Goal: Task Accomplishment & Management: Use online tool/utility

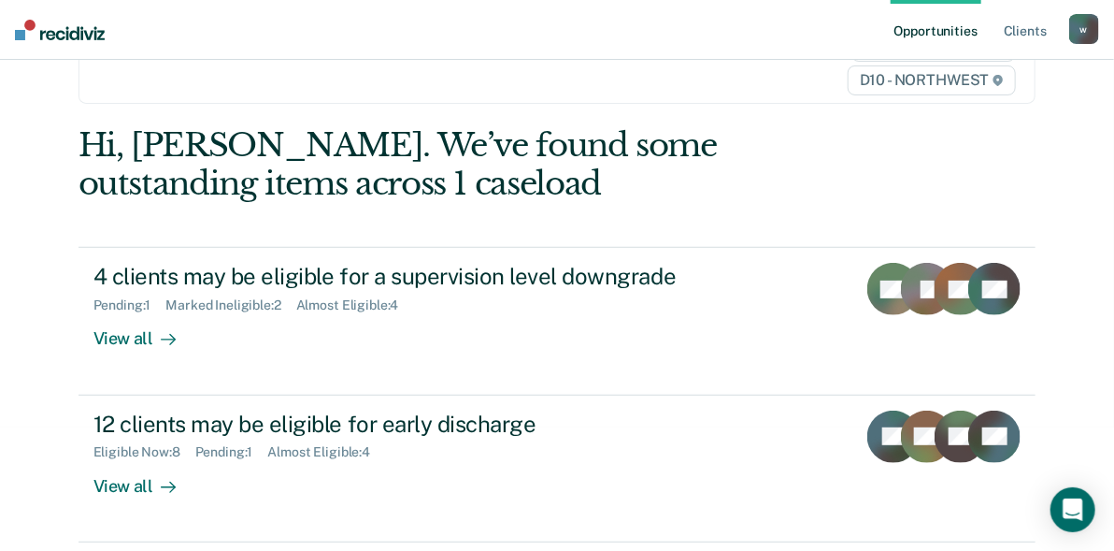
scroll to position [150, 0]
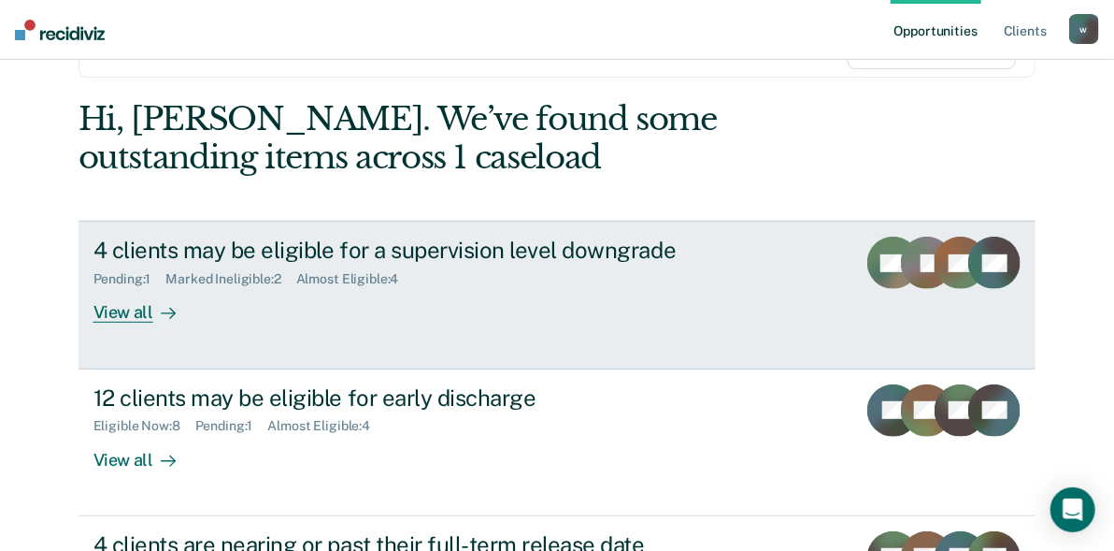
click at [117, 311] on div "View all" at bounding box center [145, 305] width 105 height 36
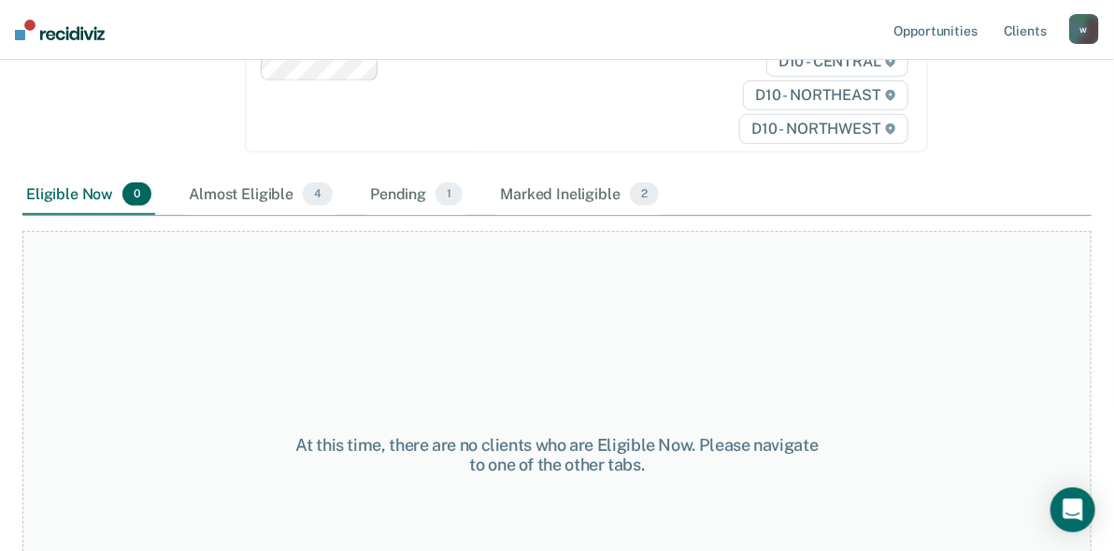
scroll to position [445, 0]
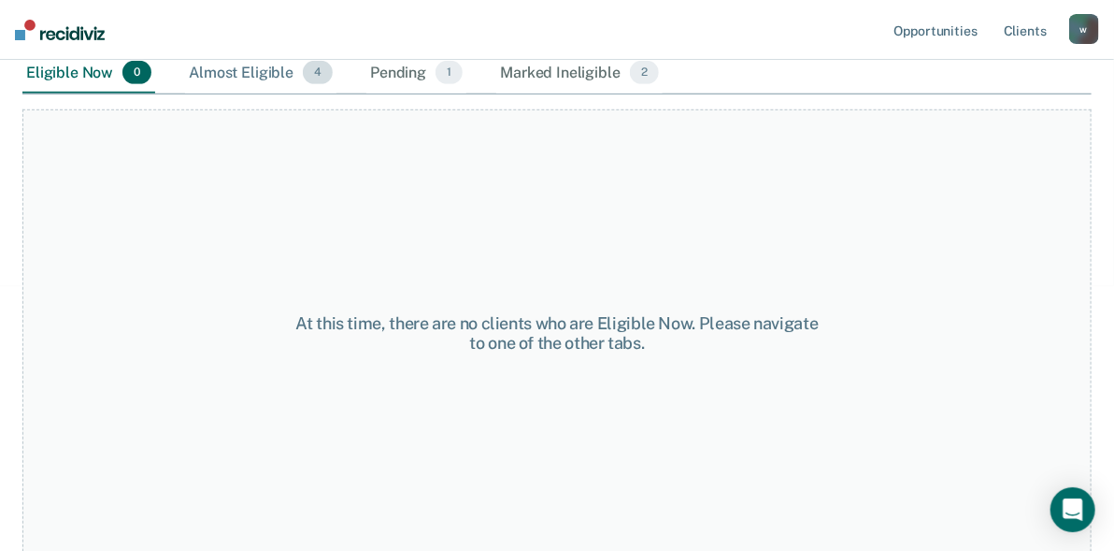
click at [277, 72] on div "Almost Eligible 4" at bounding box center [260, 73] width 151 height 41
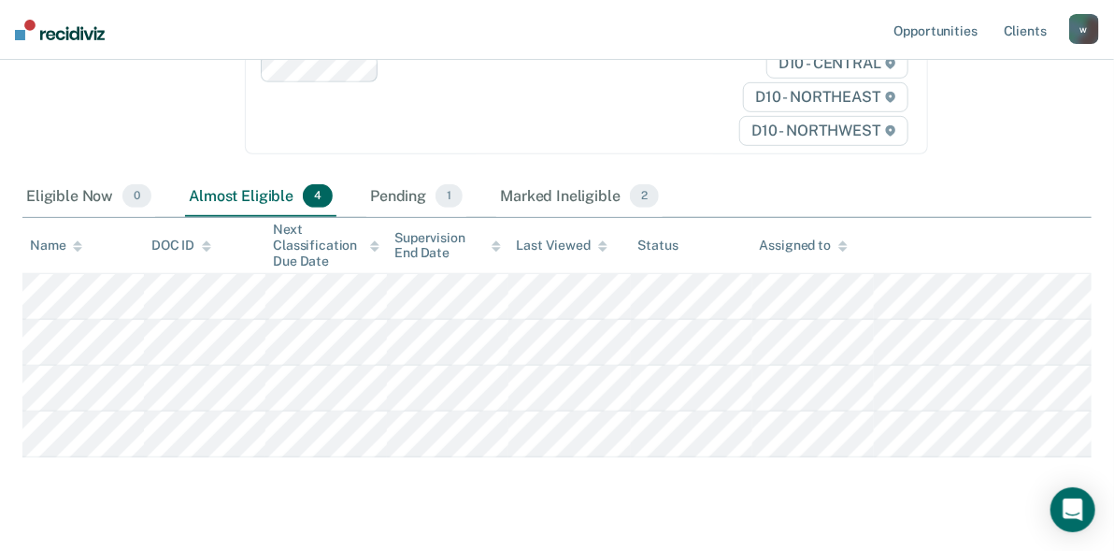
scroll to position [148, 0]
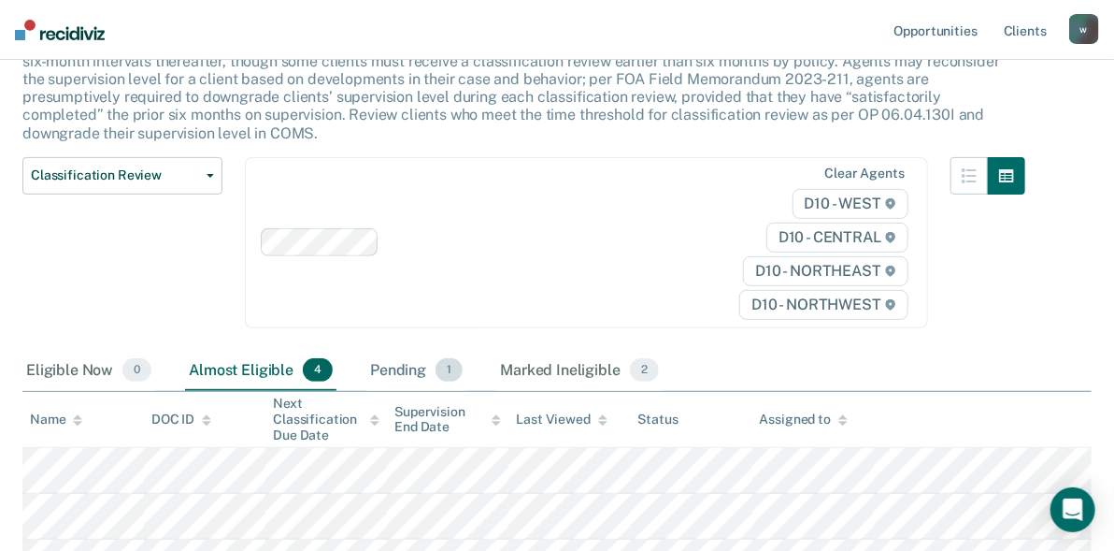
click at [410, 366] on div "Pending 1" at bounding box center [416, 371] width 100 height 41
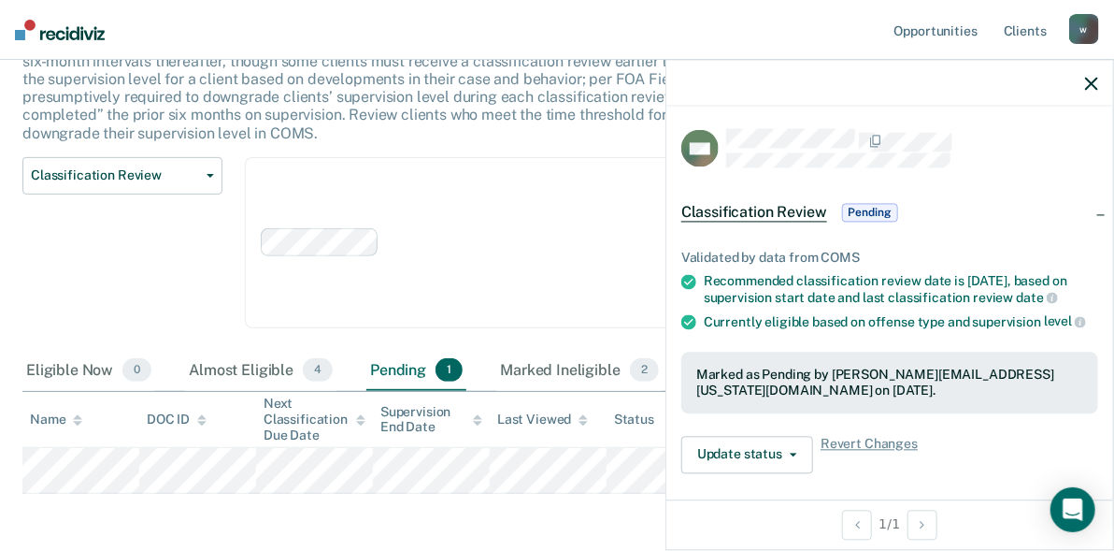
click at [960, 463] on div "Update status Revert from Pending Mark Ineligible Revert Changes" at bounding box center [889, 454] width 417 height 37
click at [973, 463] on div "Validated by data from COMS Recommended classification review date is [DATE], b…" at bounding box center [890, 354] width 447 height 267
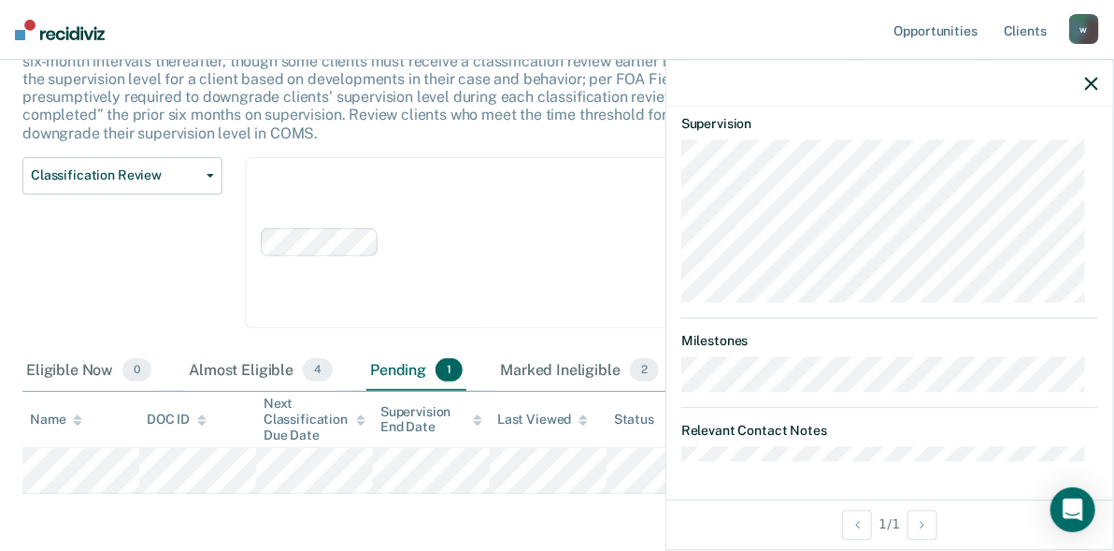
scroll to position [586, 0]
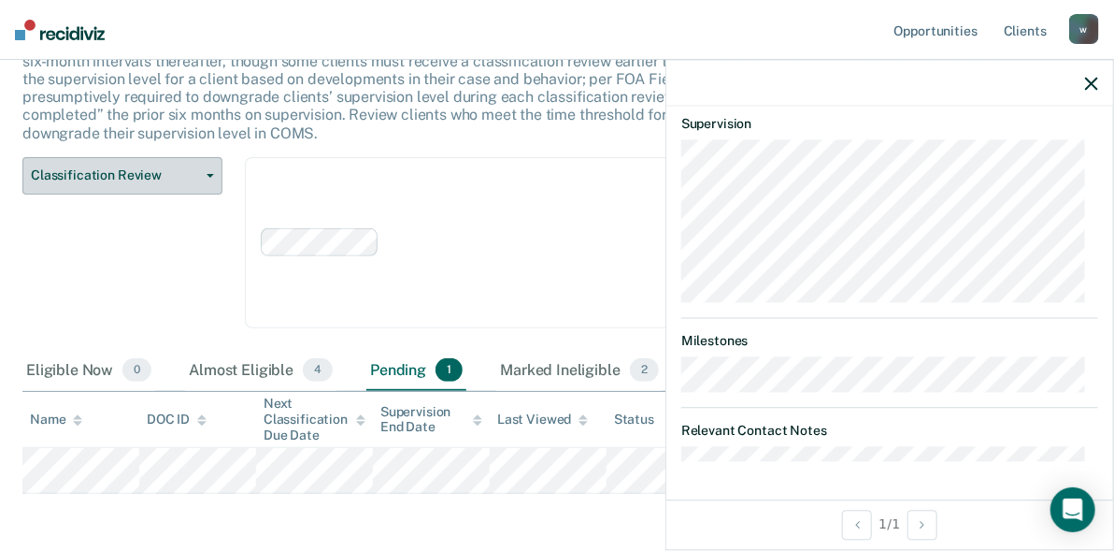
click at [206, 177] on button "Classification Review" at bounding box center [122, 175] width 200 height 37
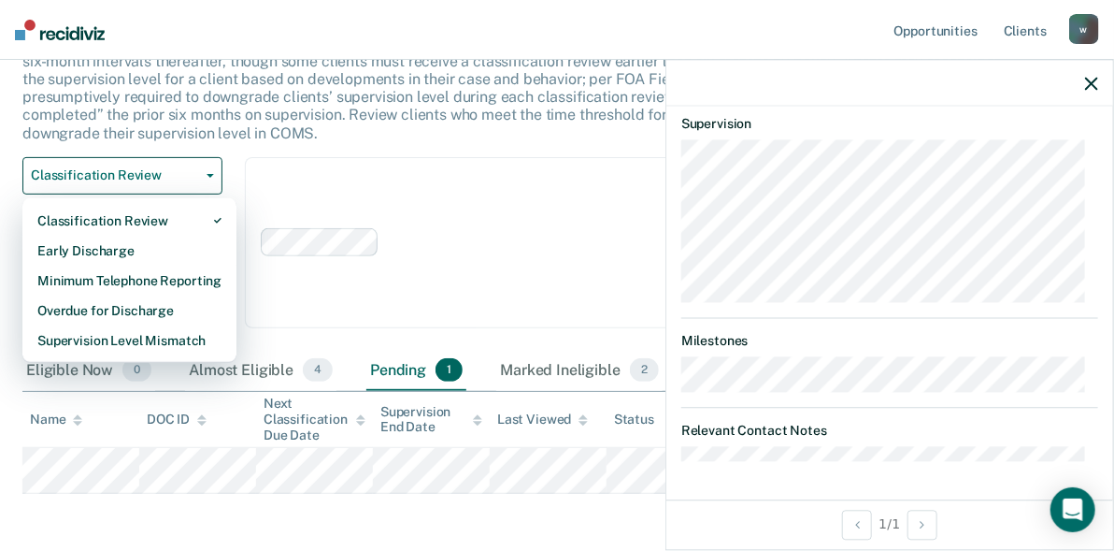
click at [300, 141] on div "This alert helps staff identify clients due or overdue for a classification rev…" at bounding box center [523, 96] width 1003 height 122
